Goal: Information Seeking & Learning: Learn about a topic

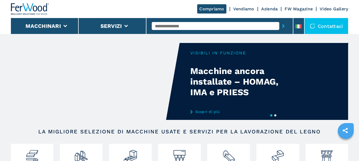
click at [171, 29] on input "text" at bounding box center [216, 26] width 128 height 8
type input "******"
click at [279, 20] on button "submit-button" at bounding box center [283, 26] width 8 height 12
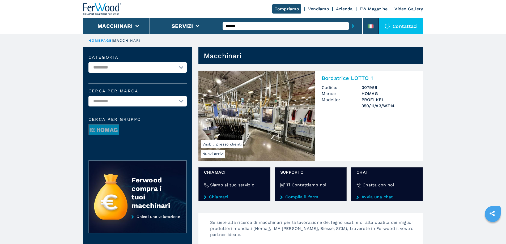
click at [291, 115] on img at bounding box center [257, 116] width 117 height 90
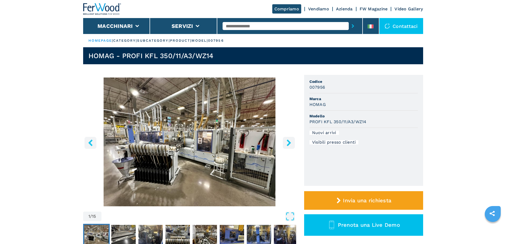
click at [259, 140] on img "Go to Slide 1" at bounding box center [189, 142] width 213 height 129
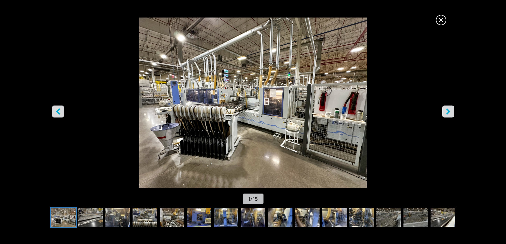
click at [359, 113] on icon "right-button" at bounding box center [448, 111] width 7 height 7
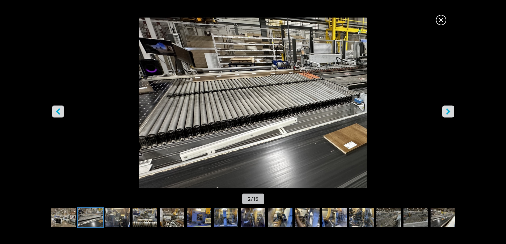
click at [359, 112] on icon "right-button" at bounding box center [448, 111] width 7 height 7
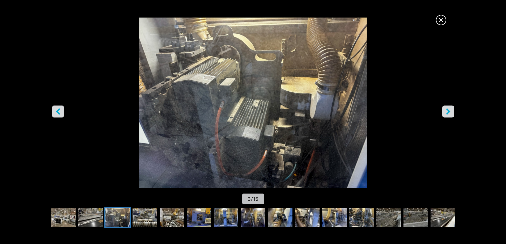
click at [359, 112] on icon "right-button" at bounding box center [448, 111] width 7 height 7
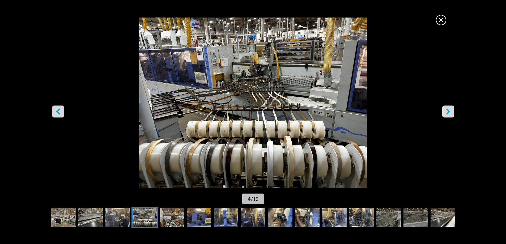
click at [359, 112] on icon "right-button" at bounding box center [448, 111] width 7 height 7
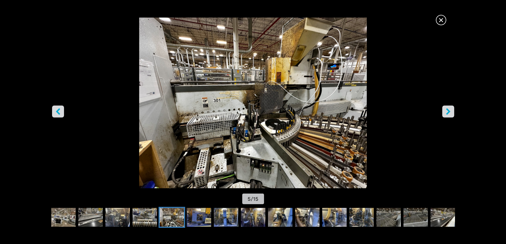
click at [359, 112] on icon "right-button" at bounding box center [448, 111] width 7 height 7
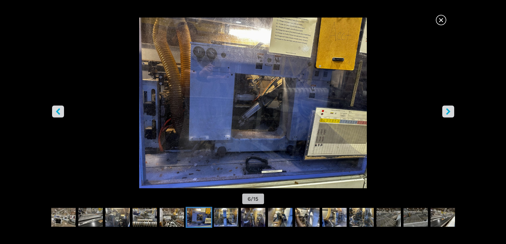
click at [359, 112] on icon "right-button" at bounding box center [448, 111] width 7 height 7
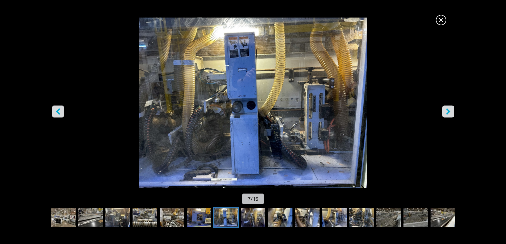
click at [359, 112] on icon "right-button" at bounding box center [448, 111] width 7 height 7
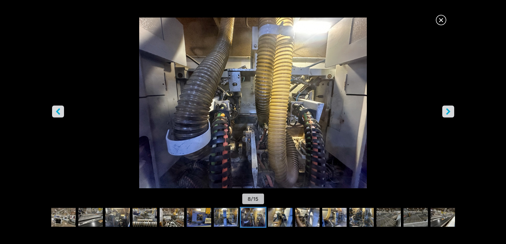
click at [359, 112] on icon "right-button" at bounding box center [448, 111] width 7 height 7
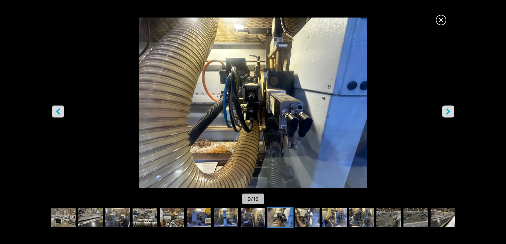
click at [359, 112] on icon "right-button" at bounding box center [448, 111] width 7 height 7
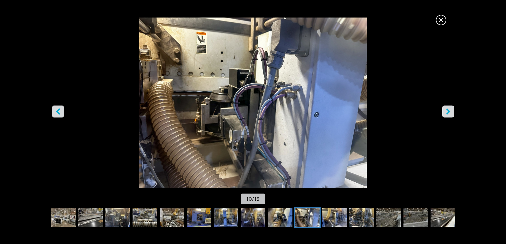
click at [359, 112] on icon "right-button" at bounding box center [448, 111] width 7 height 7
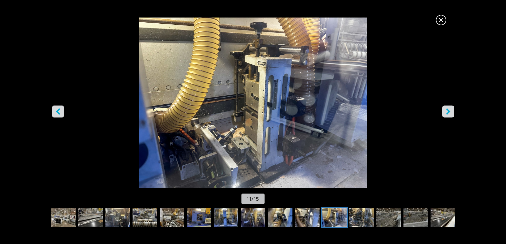
click at [359, 112] on icon "right-button" at bounding box center [448, 111] width 7 height 7
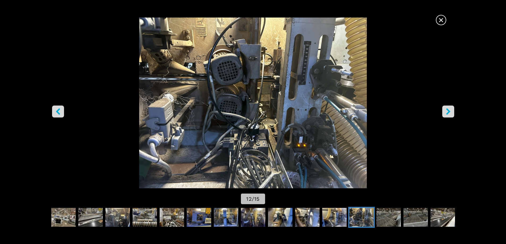
click at [359, 112] on icon "right-button" at bounding box center [448, 111] width 7 height 7
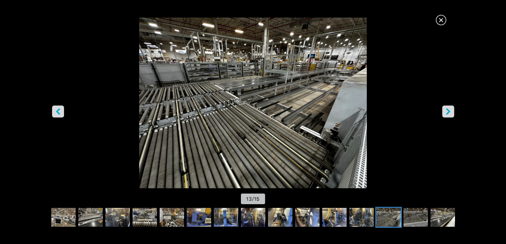
click at [359, 112] on icon "right-button" at bounding box center [448, 111] width 7 height 7
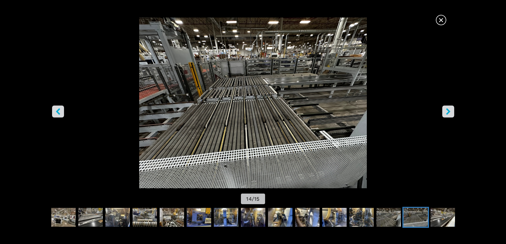
click at [359, 112] on icon "right-button" at bounding box center [448, 111] width 7 height 7
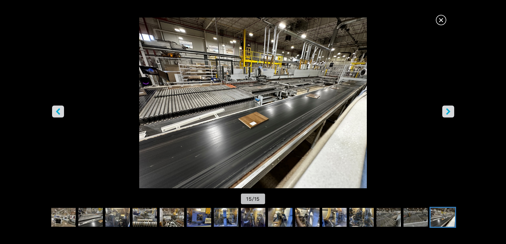
click at [288, 89] on img "Go to Slide 15" at bounding box center [253, 103] width 456 height 171
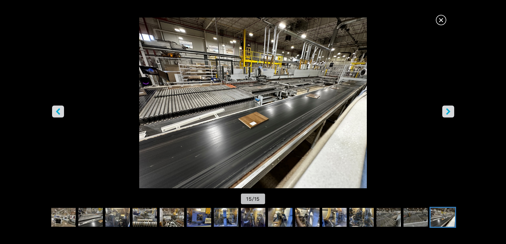
click at [359, 111] on icon "right-button" at bounding box center [448, 111] width 7 height 7
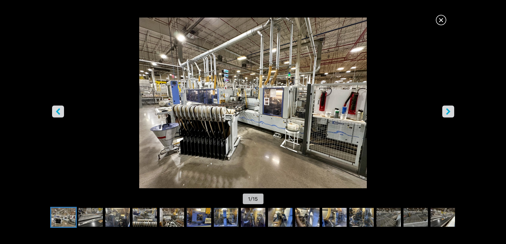
click at [359, 111] on icon "right-button" at bounding box center [448, 111] width 7 height 7
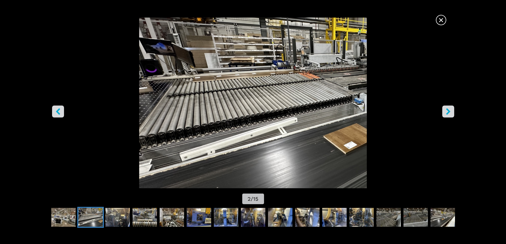
click at [359, 111] on icon "right-button" at bounding box center [448, 111] width 7 height 7
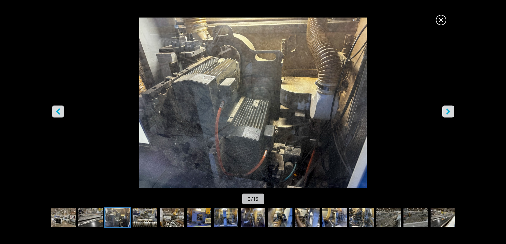
click at [359, 111] on icon "right-button" at bounding box center [448, 111] width 7 height 7
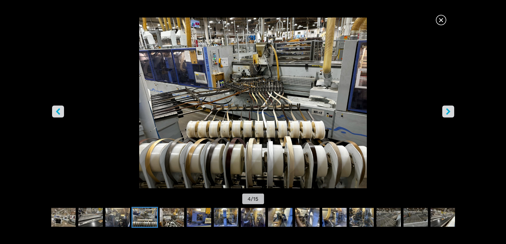
click at [359, 111] on icon "right-button" at bounding box center [448, 111] width 7 height 7
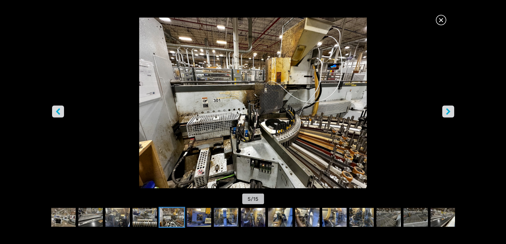
click at [359, 111] on icon "right-button" at bounding box center [448, 111] width 7 height 7
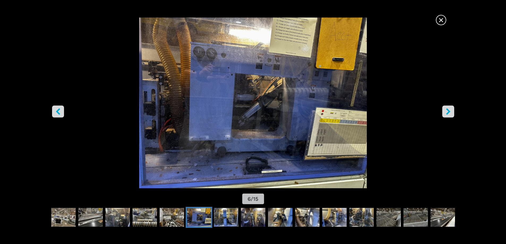
click at [359, 112] on icon "right-button" at bounding box center [448, 111] width 4 height 7
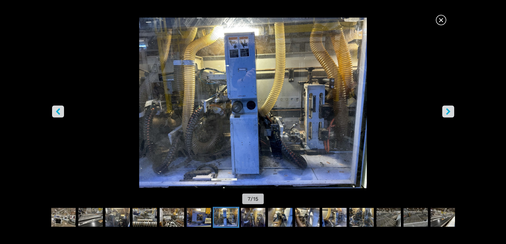
click at [359, 112] on icon "right-button" at bounding box center [448, 111] width 4 height 7
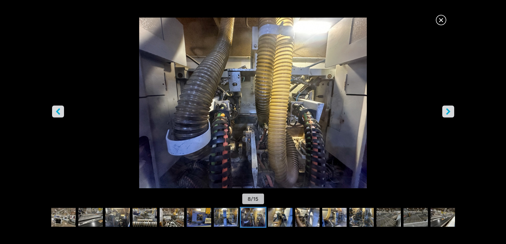
click at [359, 112] on icon "right-button" at bounding box center [448, 111] width 4 height 7
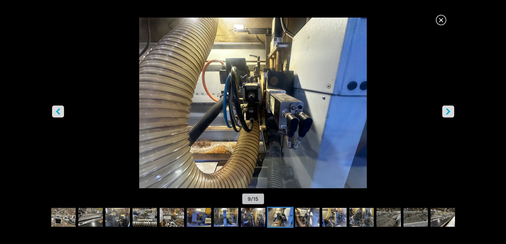
click at [359, 112] on icon "right-button" at bounding box center [448, 111] width 4 height 7
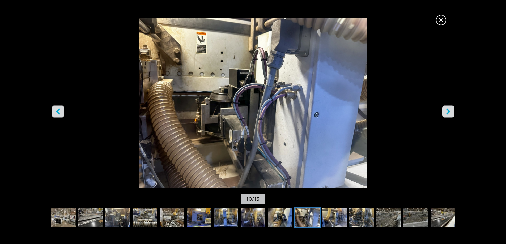
click at [58, 116] on button "left-button" at bounding box center [58, 112] width 12 height 12
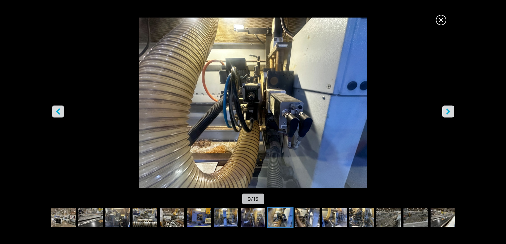
click at [359, 111] on icon "right-button" at bounding box center [448, 111] width 7 height 7
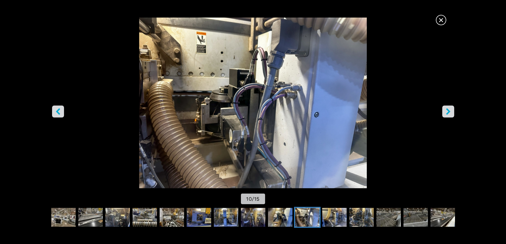
click at [359, 111] on icon "right-button" at bounding box center [448, 111] width 7 height 7
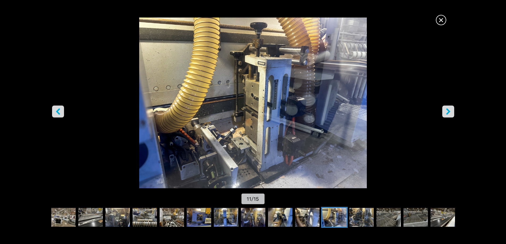
click at [359, 111] on icon "right-button" at bounding box center [448, 111] width 7 height 7
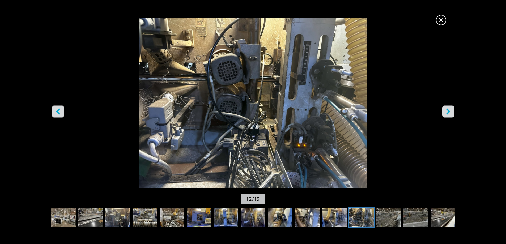
click at [359, 111] on icon "right-button" at bounding box center [448, 111] width 7 height 7
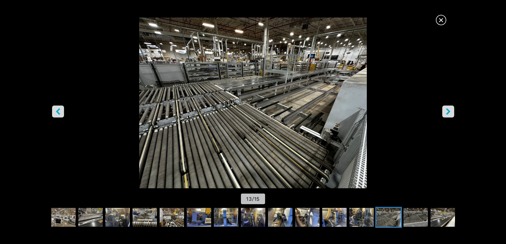
click at [359, 111] on icon "right-button" at bounding box center [448, 111] width 7 height 7
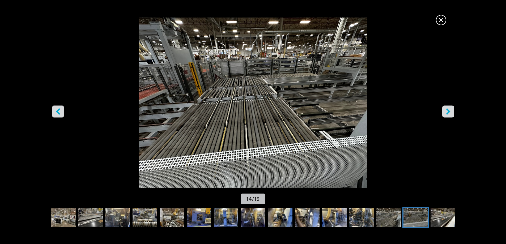
click at [359, 111] on icon "right-button" at bounding box center [448, 111] width 7 height 7
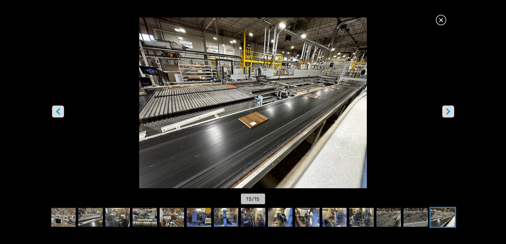
click at [359, 111] on icon "right-button" at bounding box center [448, 111] width 7 height 7
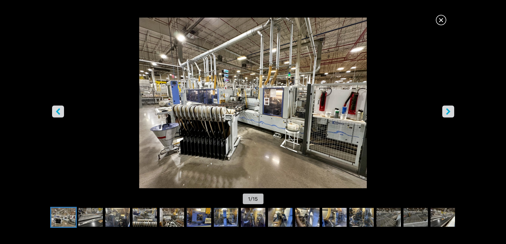
click at [359, 111] on icon "right-button" at bounding box center [448, 111] width 7 height 7
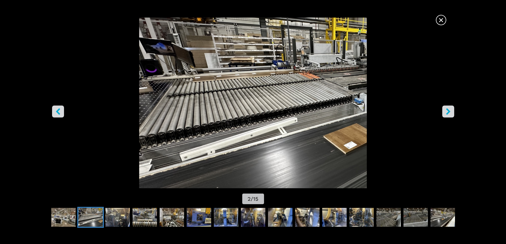
click at [359, 111] on icon "right-button" at bounding box center [448, 111] width 7 height 7
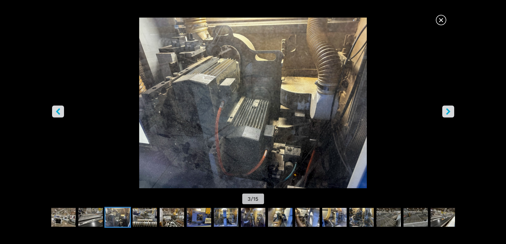
click at [359, 111] on icon "right-button" at bounding box center [448, 111] width 7 height 7
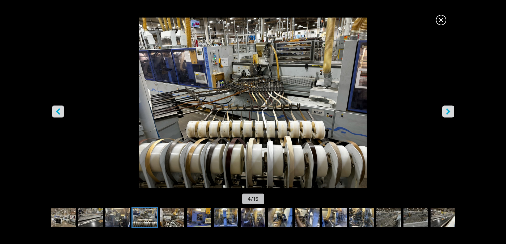
click at [359, 111] on icon "right-button" at bounding box center [448, 111] width 7 height 7
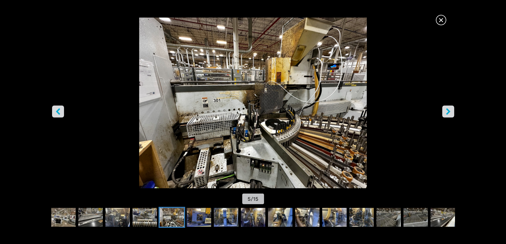
click at [359, 111] on icon "right-button" at bounding box center [448, 111] width 7 height 7
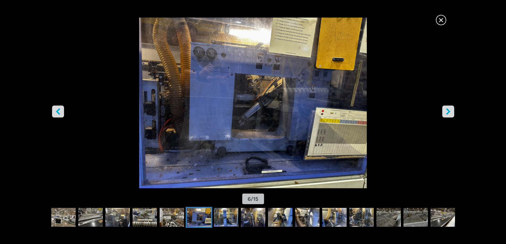
click at [359, 111] on icon "right-button" at bounding box center [448, 111] width 7 height 7
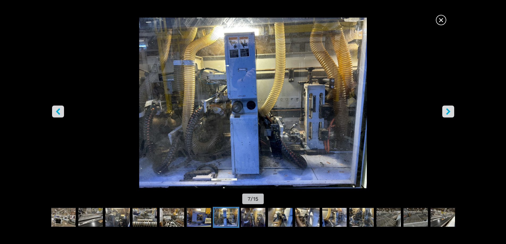
click at [359, 111] on icon "right-button" at bounding box center [448, 111] width 7 height 7
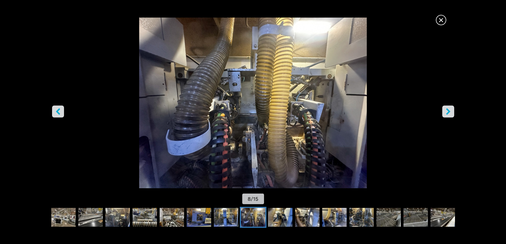
click at [359, 111] on icon "right-button" at bounding box center [448, 111] width 7 height 7
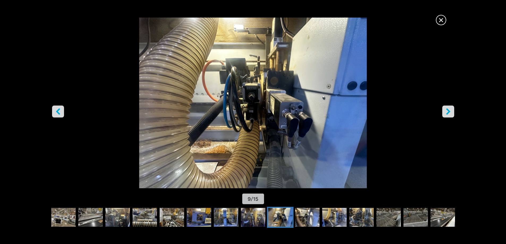
click at [359, 111] on icon "right-button" at bounding box center [448, 111] width 7 height 7
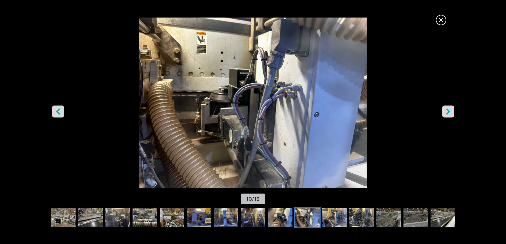
click at [359, 111] on icon "right-button" at bounding box center [448, 111] width 7 height 7
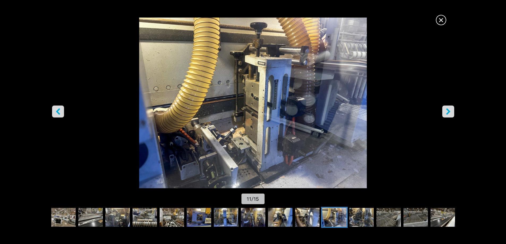
click at [359, 111] on icon "right-button" at bounding box center [448, 111] width 7 height 7
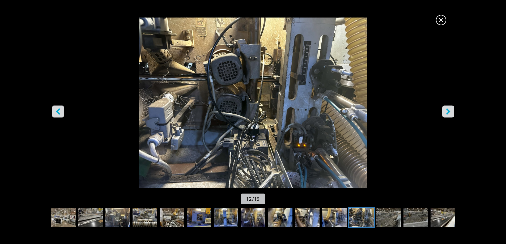
click at [359, 111] on icon "right-button" at bounding box center [448, 111] width 7 height 7
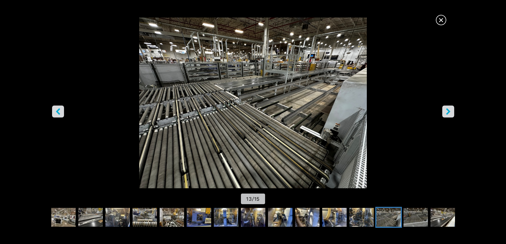
click at [359, 111] on icon "right-button" at bounding box center [448, 111] width 7 height 7
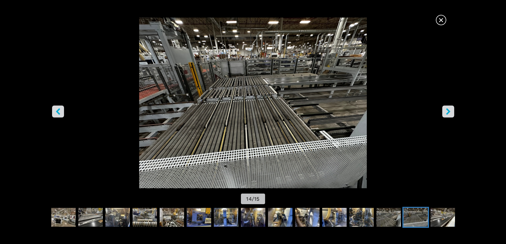
click at [359, 111] on icon "right-button" at bounding box center [448, 111] width 7 height 7
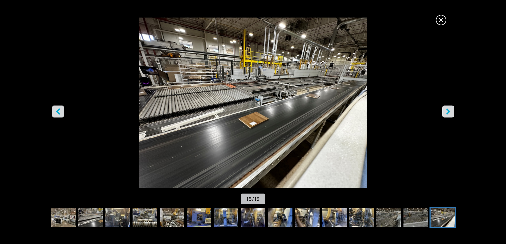
click at [359, 111] on icon "right-button" at bounding box center [448, 111] width 7 height 7
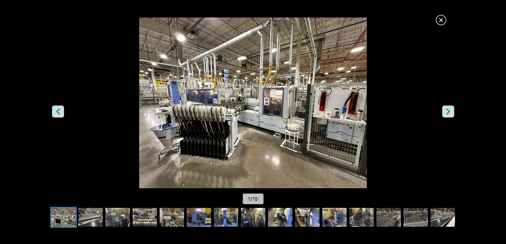
click at [359, 111] on icon "right-button" at bounding box center [448, 111] width 7 height 7
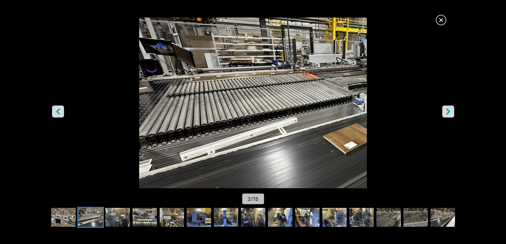
click at [359, 111] on icon "right-button" at bounding box center [448, 111] width 7 height 7
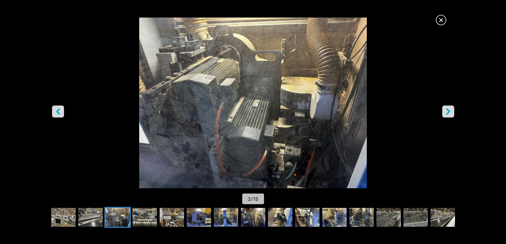
click at [359, 111] on icon "right-button" at bounding box center [448, 111] width 7 height 7
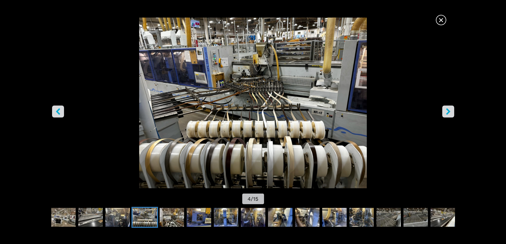
click at [359, 19] on span "×" at bounding box center [441, 18] width 9 height 9
